Goal: Transaction & Acquisition: Purchase product/service

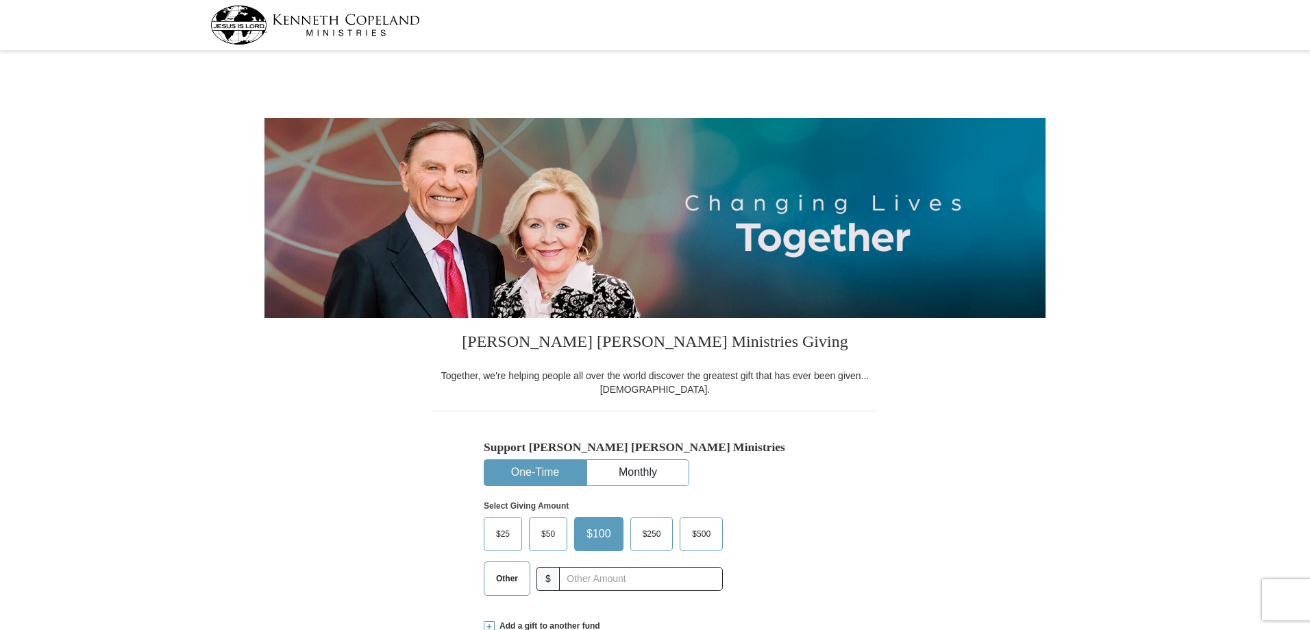
select select "[GEOGRAPHIC_DATA]"
click at [548, 538] on span "$50" at bounding box center [547, 533] width 27 height 21
click at [0, 0] on input "$50" at bounding box center [0, 0] width 0 height 0
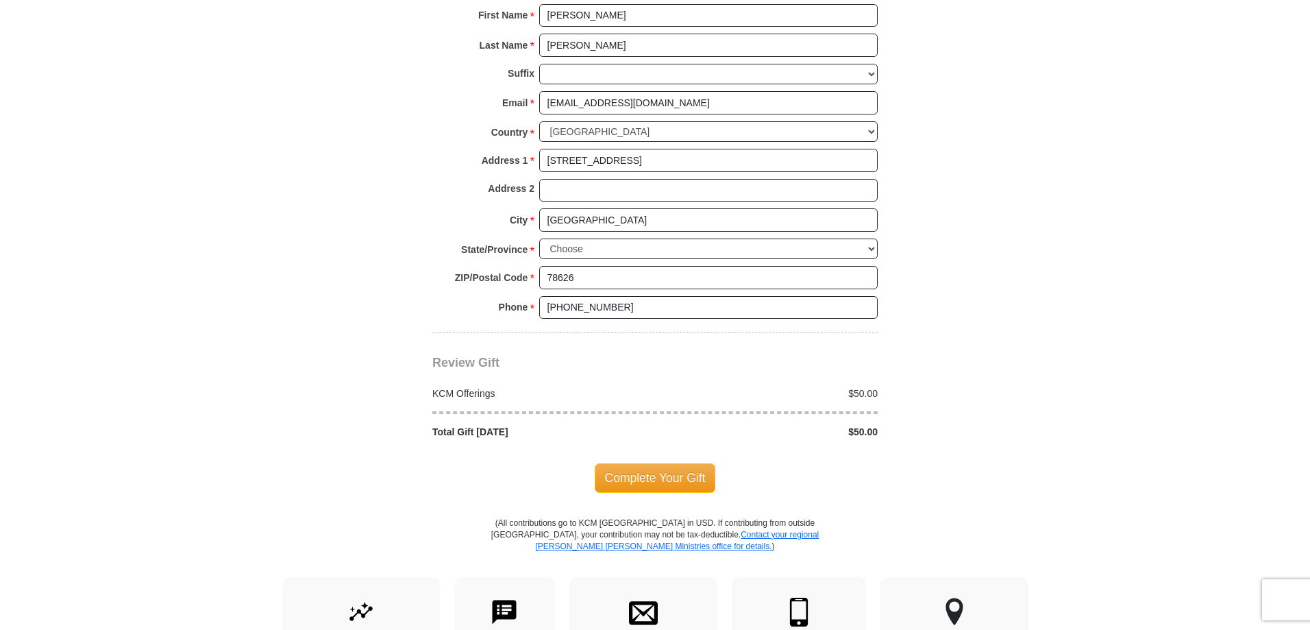
scroll to position [959, 0]
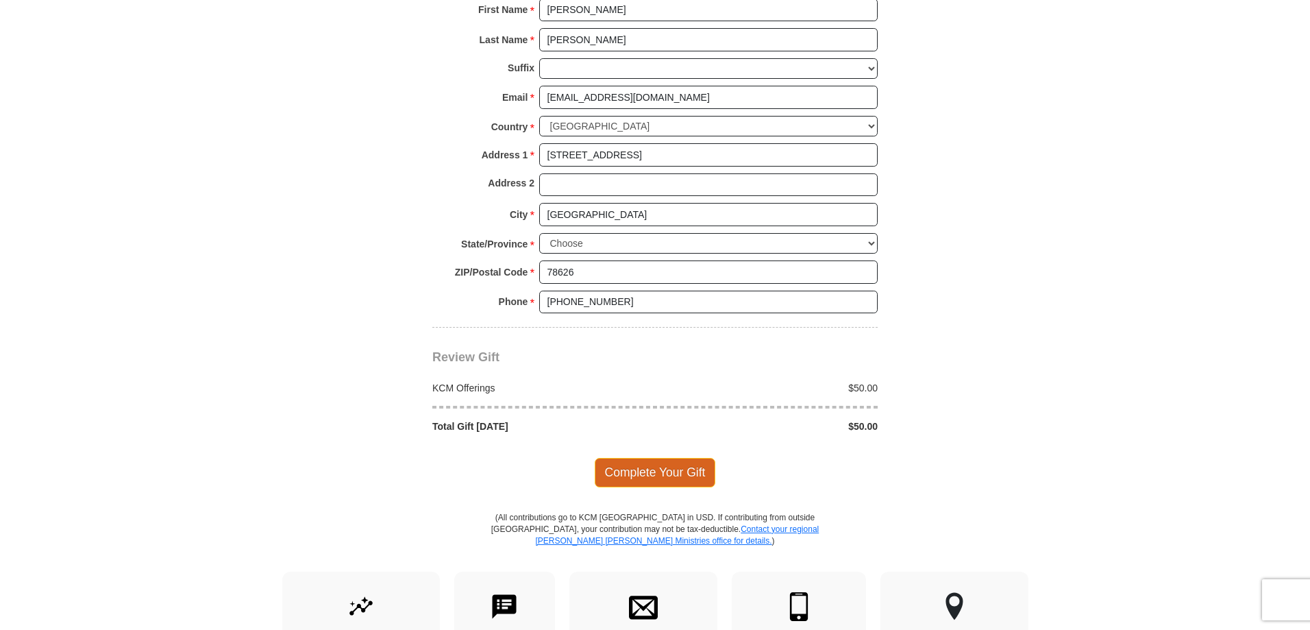
click at [641, 467] on span "Complete Your Gift" at bounding box center [655, 472] width 121 height 29
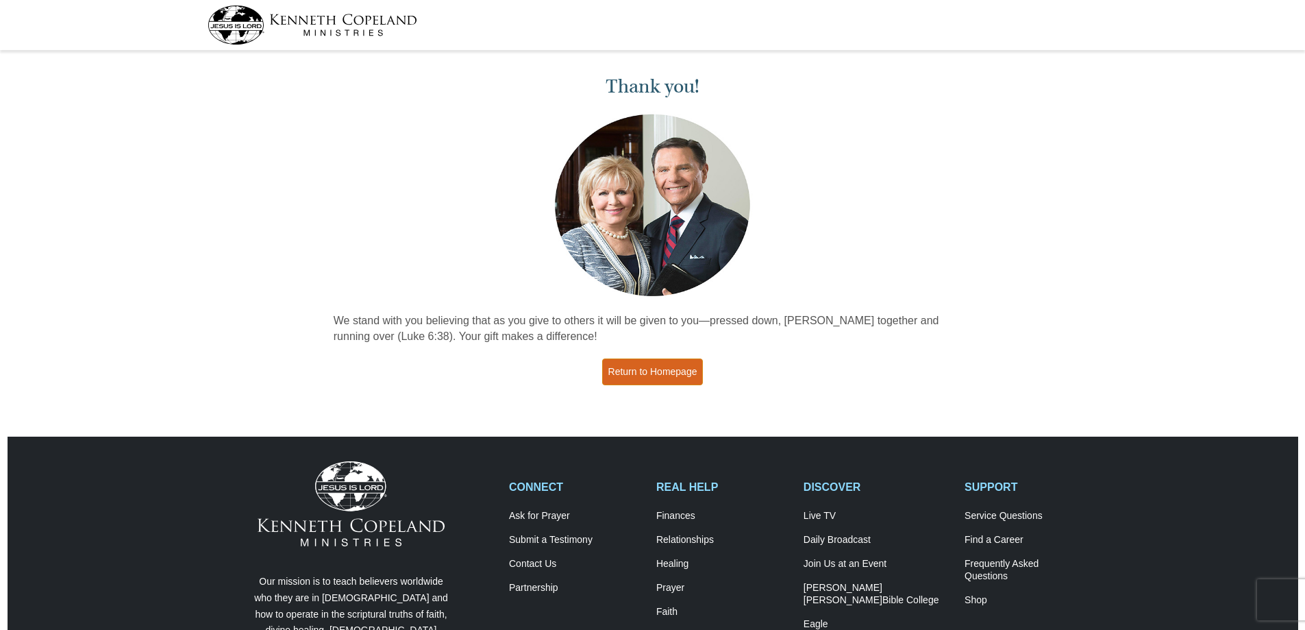
click at [648, 367] on link "Return to Homepage" at bounding box center [652, 371] width 101 height 27
